Goal: Navigation & Orientation: Understand site structure

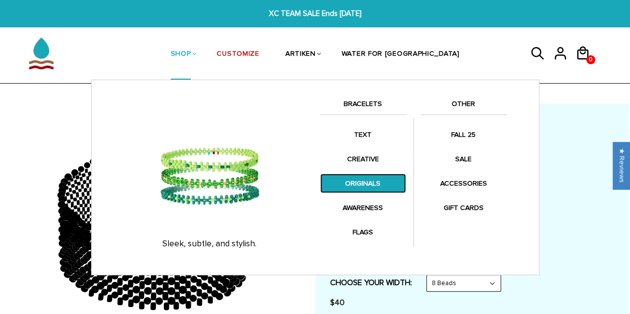
click at [363, 184] on link "ORIGINALS" at bounding box center [363, 183] width 86 height 19
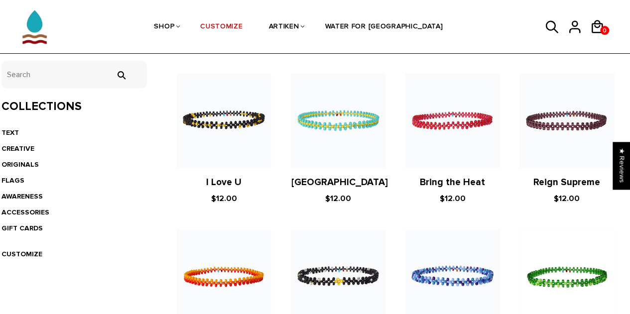
scroll to position [200, 0]
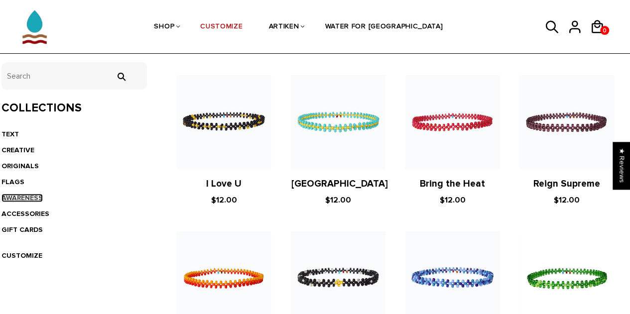
click at [18, 197] on link "AWARENESS" at bounding box center [21, 198] width 41 height 8
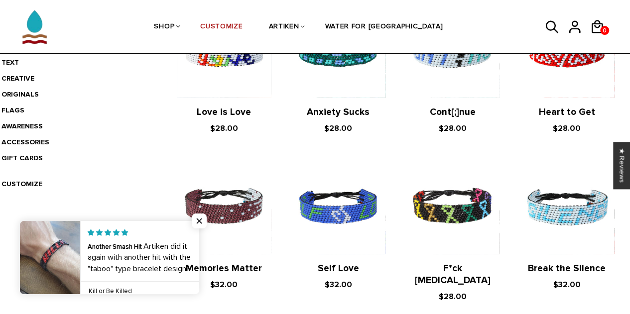
scroll to position [274, 0]
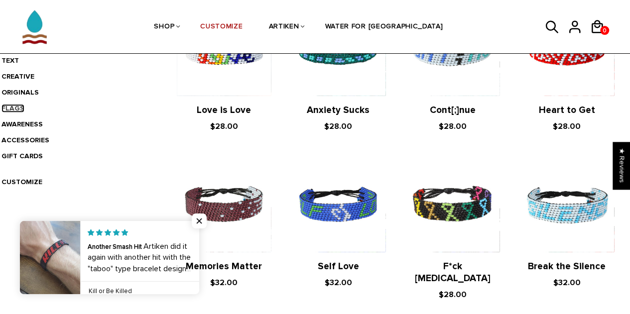
click at [10, 110] on link "FLAGS" at bounding box center [12, 108] width 23 height 8
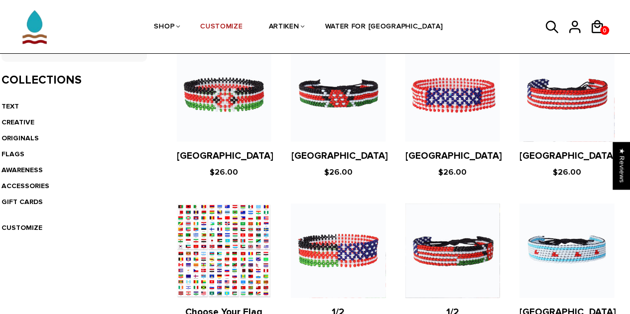
scroll to position [232, 0]
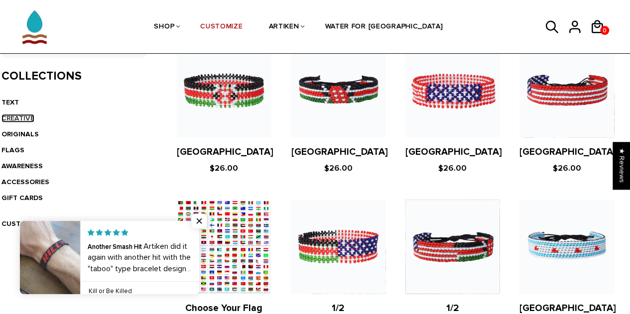
click at [21, 116] on link "CREATIVE" at bounding box center [17, 118] width 33 height 8
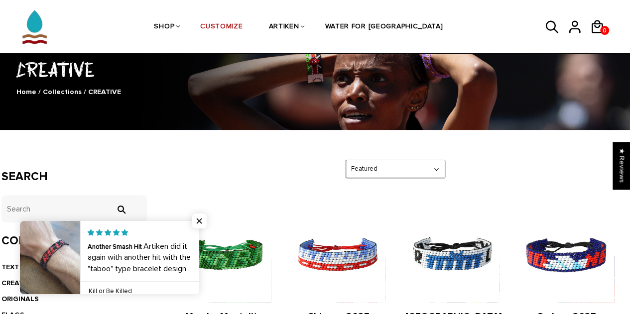
scroll to position [47, 0]
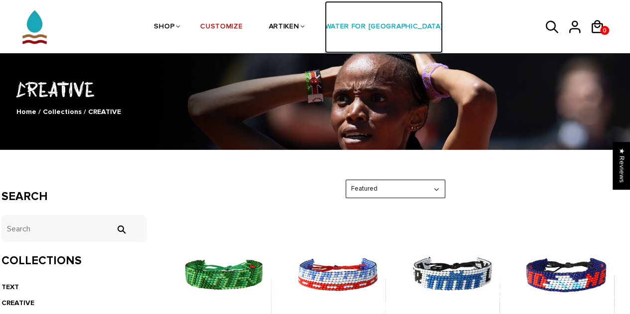
click at [376, 29] on link "WATER FOR [GEOGRAPHIC_DATA]" at bounding box center [384, 27] width 118 height 53
